Goal: Task Accomplishment & Management: Manage account settings

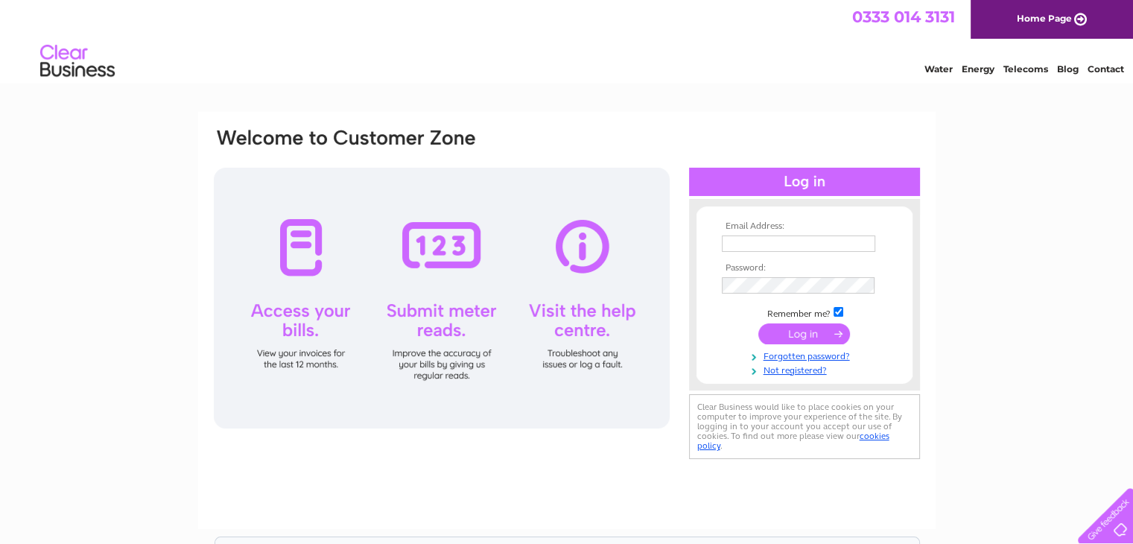
type input "info@castlebaymarina.com"
click at [792, 337] on input "submit" at bounding box center [804, 333] width 92 height 21
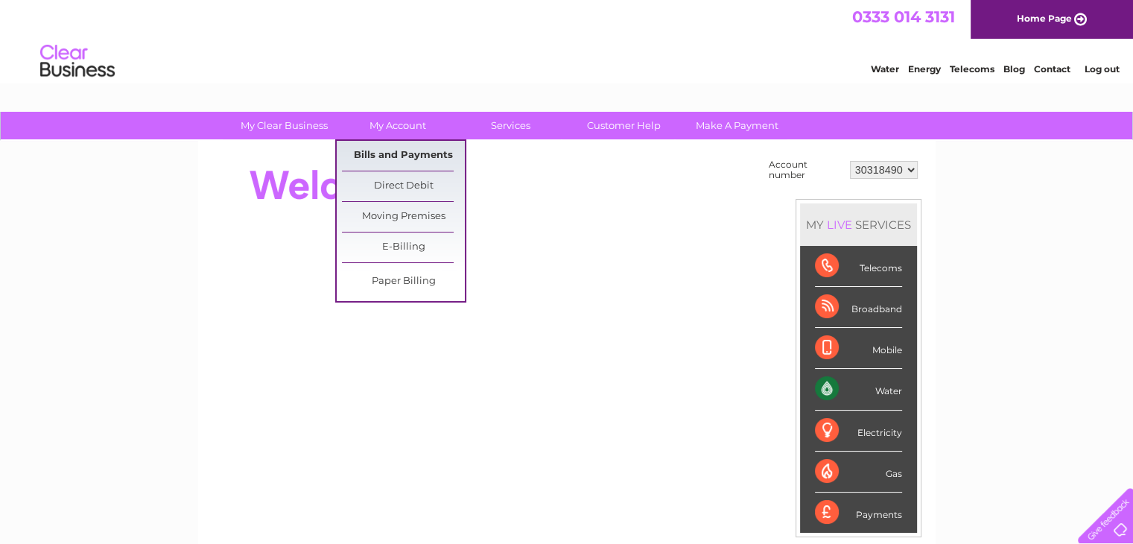
click at [411, 151] on link "Bills and Payments" at bounding box center [403, 156] width 123 height 30
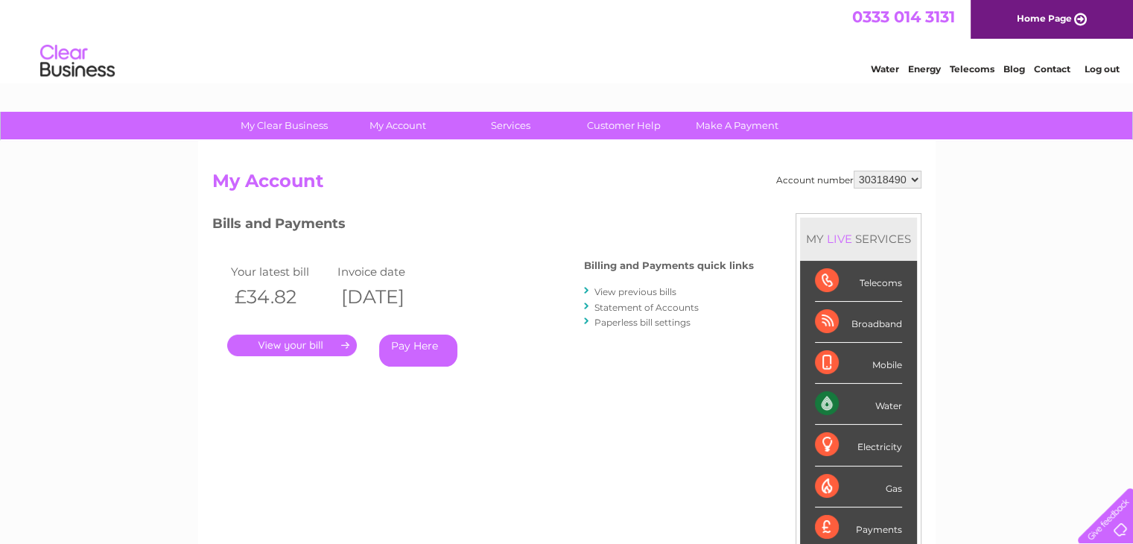
click at [286, 349] on link "." at bounding box center [292, 345] width 130 height 22
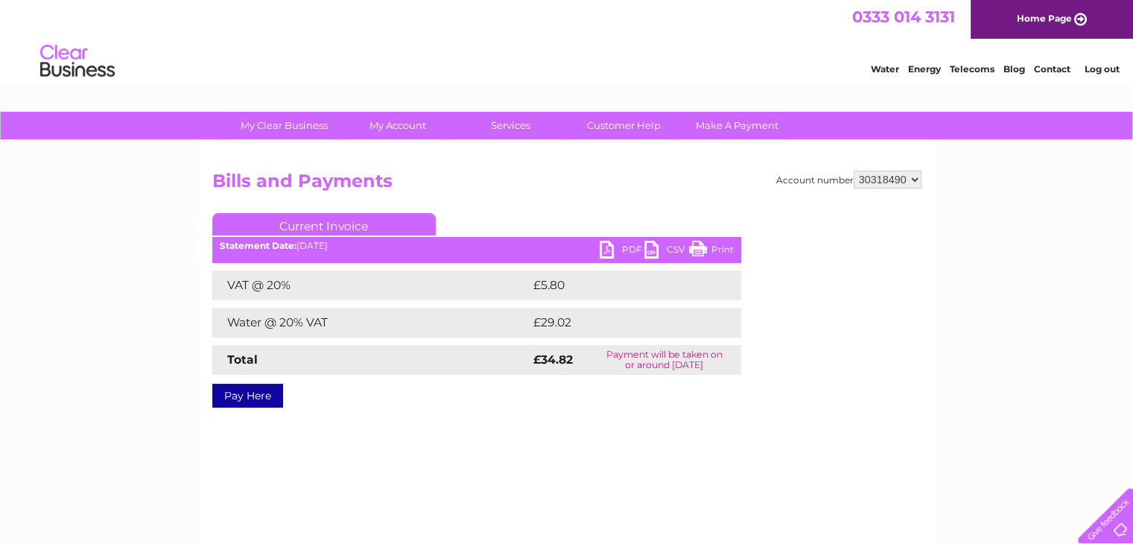
click at [627, 247] on link "PDF" at bounding box center [622, 252] width 45 height 22
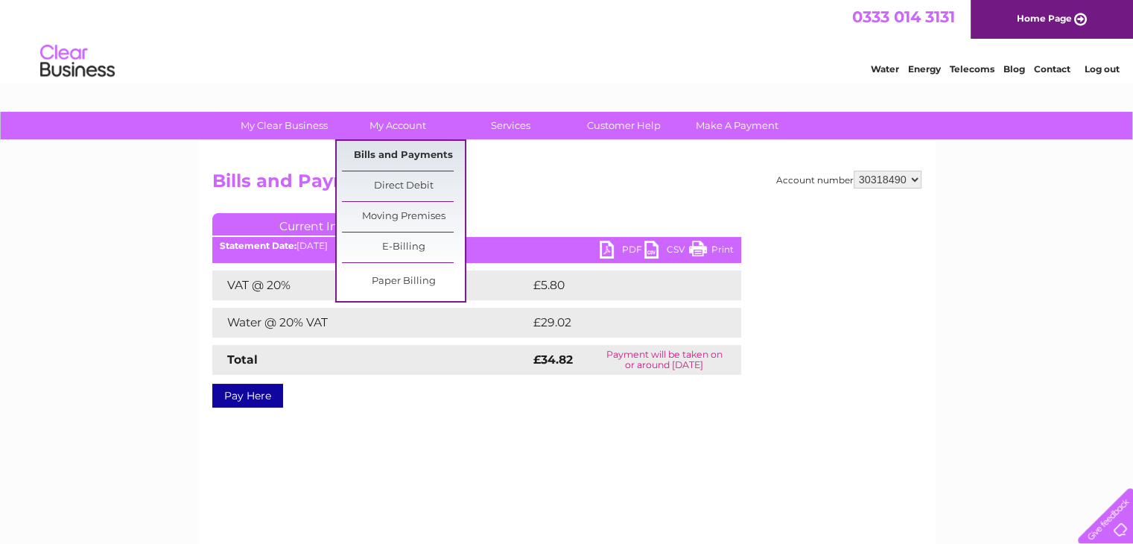
click at [404, 156] on link "Bills and Payments" at bounding box center [403, 156] width 123 height 30
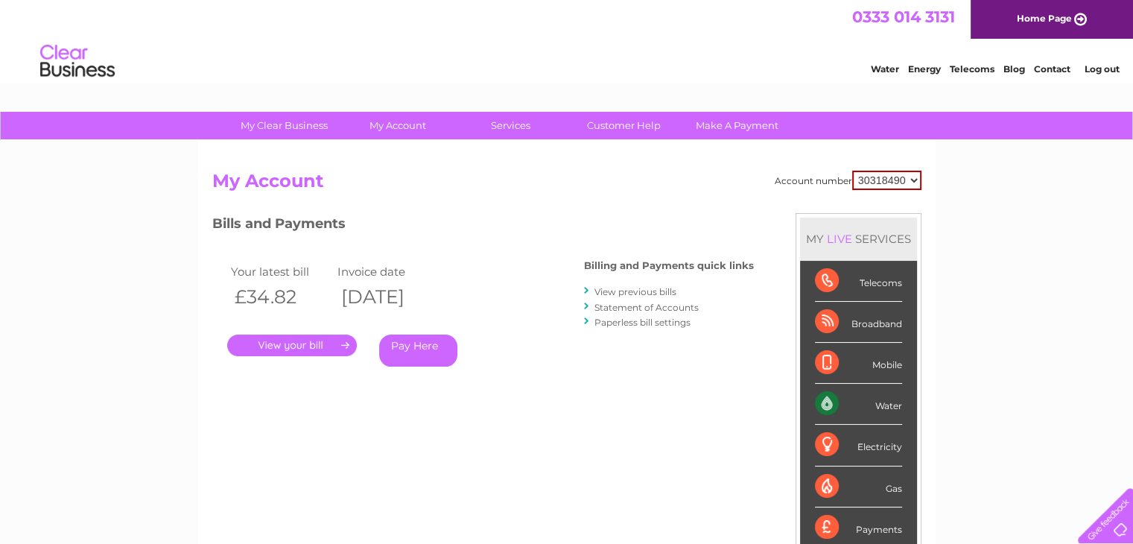
click at [641, 288] on link "View previous bills" at bounding box center [635, 291] width 82 height 11
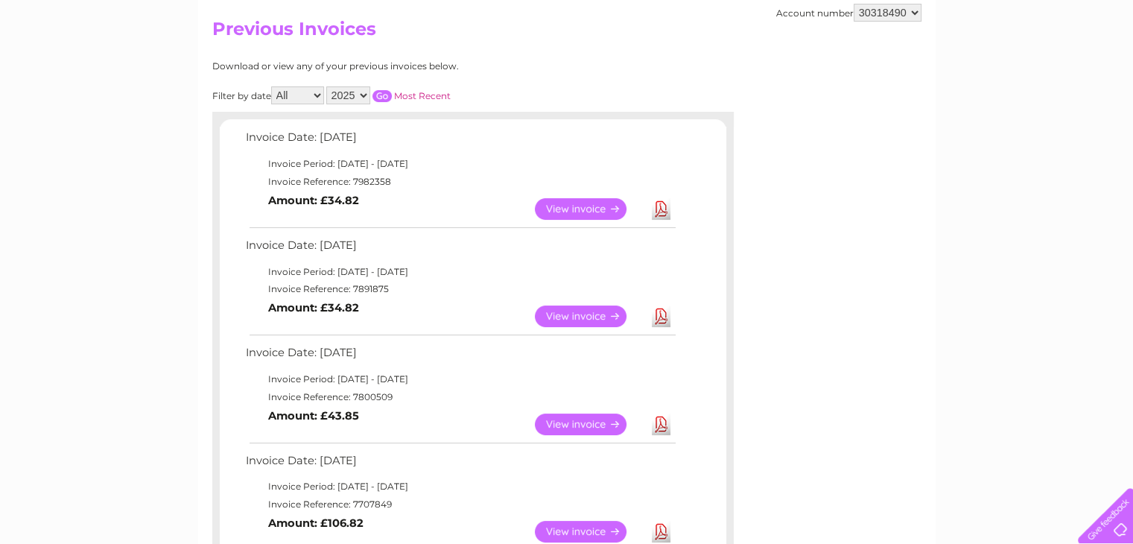
scroll to position [170, 0]
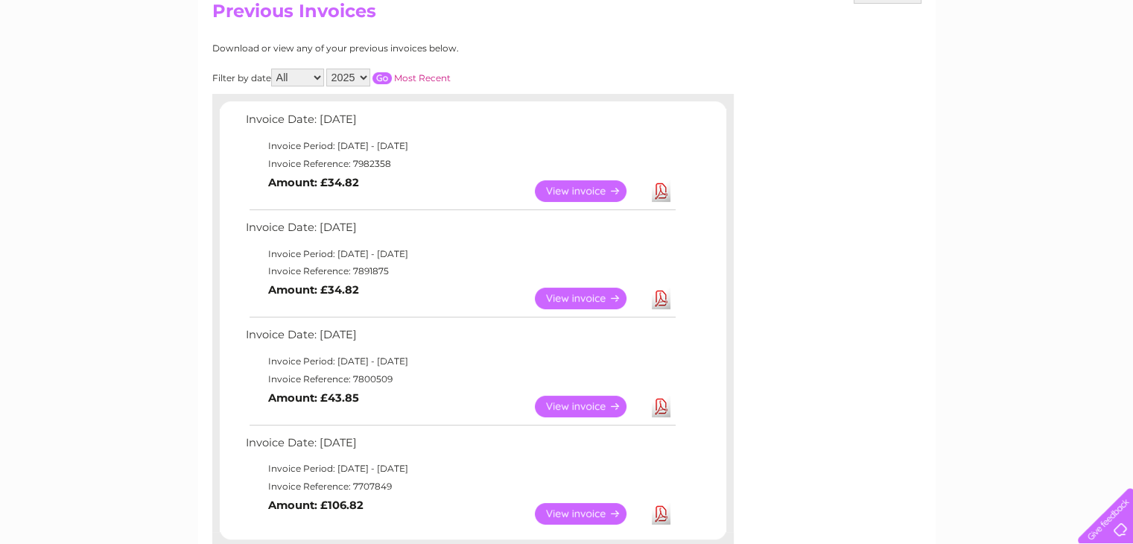
click at [614, 293] on link "View" at bounding box center [590, 299] width 110 height 22
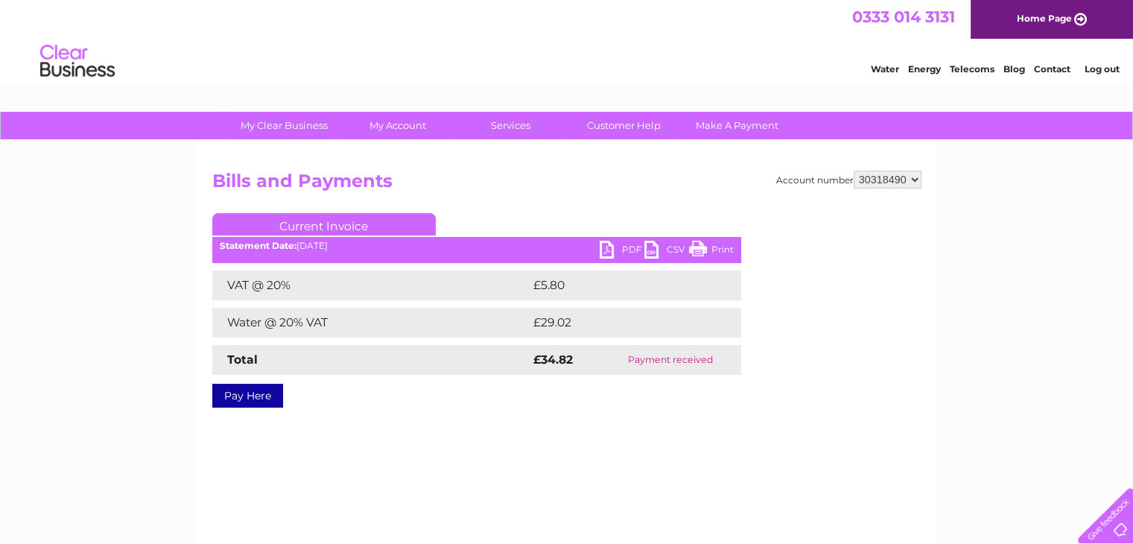
click at [623, 247] on link "PDF" at bounding box center [622, 252] width 45 height 22
